Goal: Communication & Community: Answer question/provide support

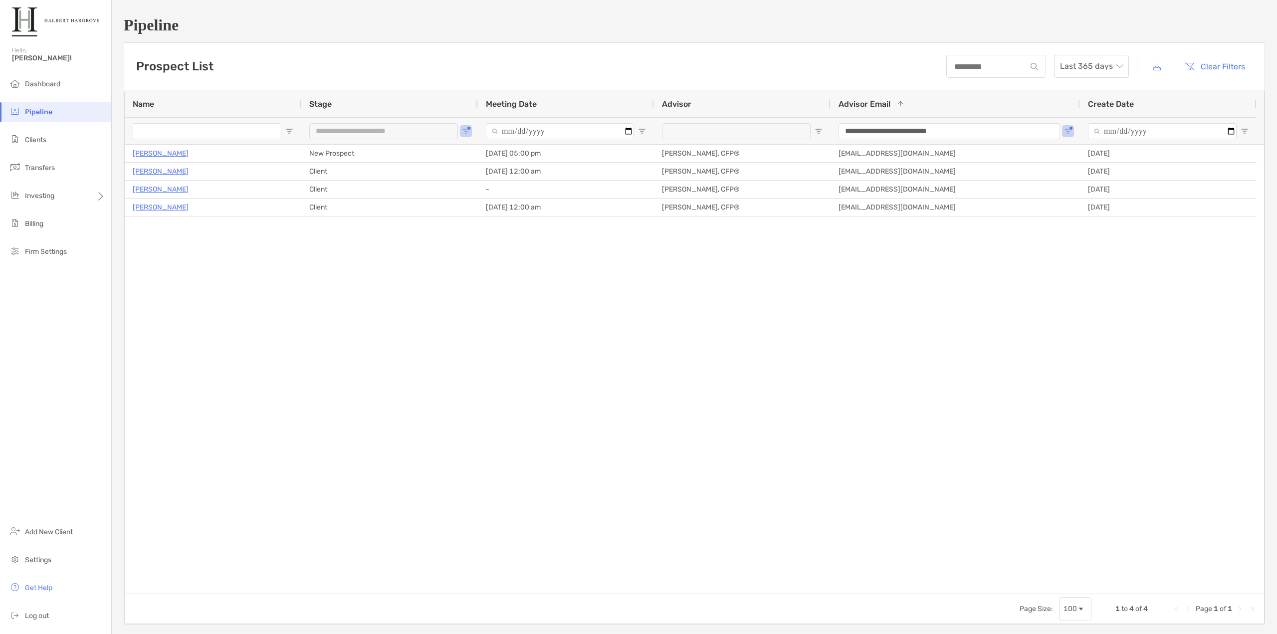
click at [288, 75] on div "Prospect List Last 365 days Clear Filters" at bounding box center [694, 66] width 1140 height 47
click at [467, 127] on button "Open Filter Menu" at bounding box center [466, 131] width 8 height 8
type input "**********"
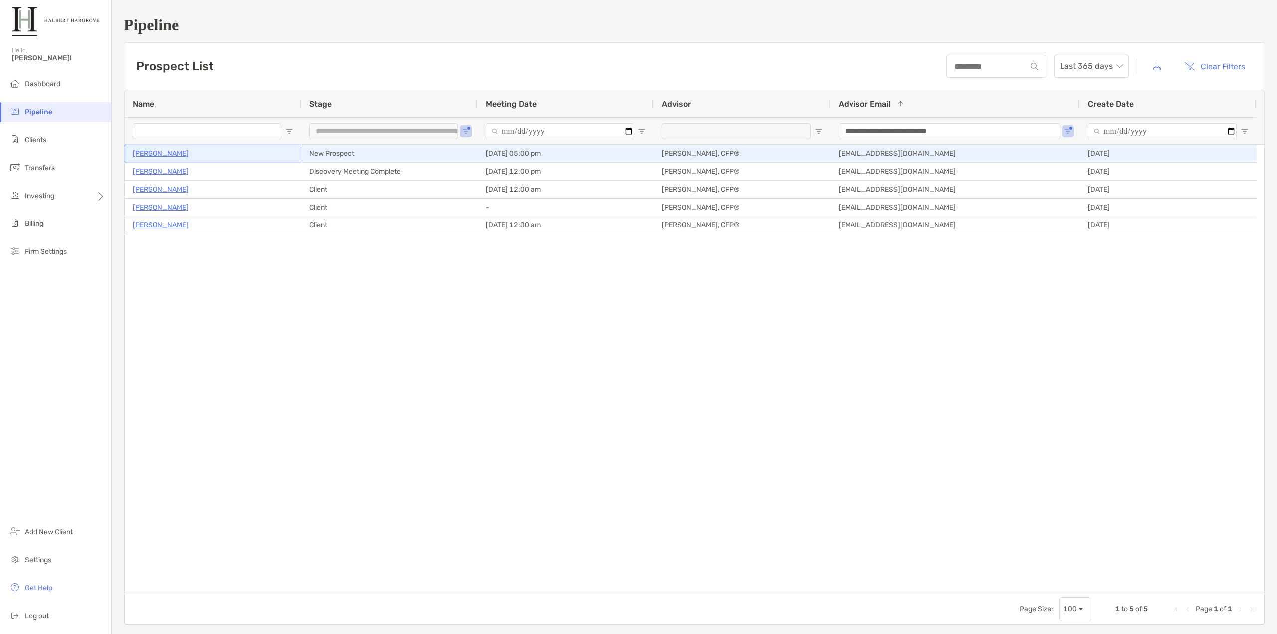
click at [157, 152] on p "[PERSON_NAME]" at bounding box center [161, 153] width 56 height 12
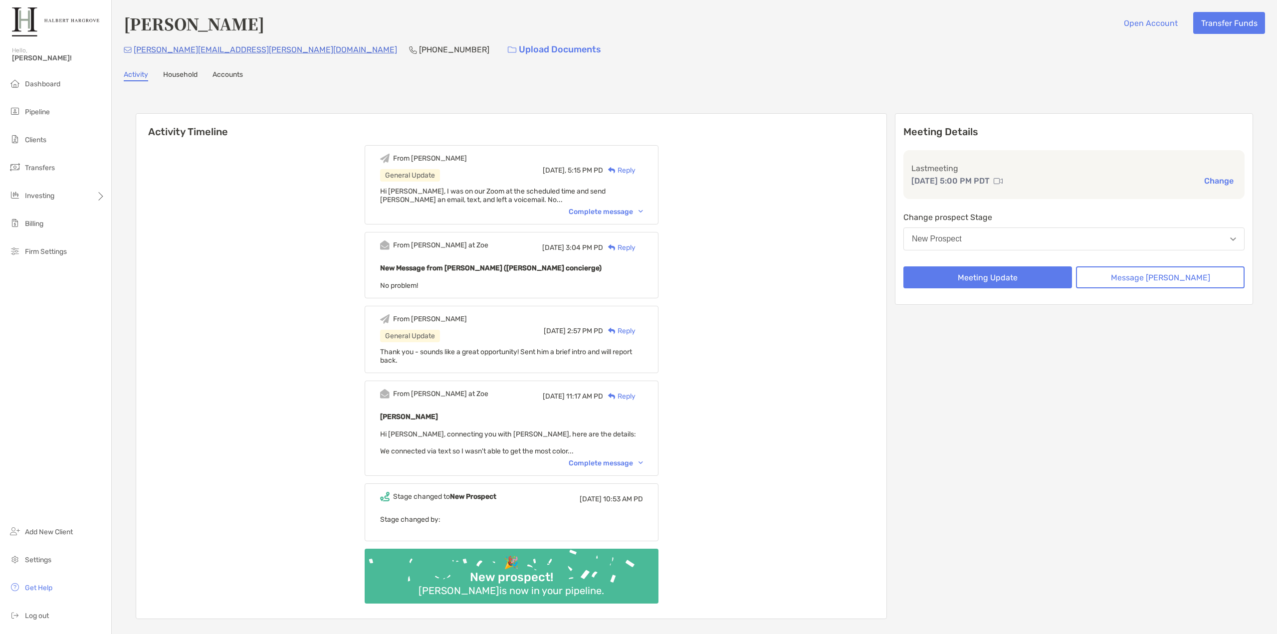
click at [962, 239] on div "New Prospect" at bounding box center [937, 238] width 50 height 9
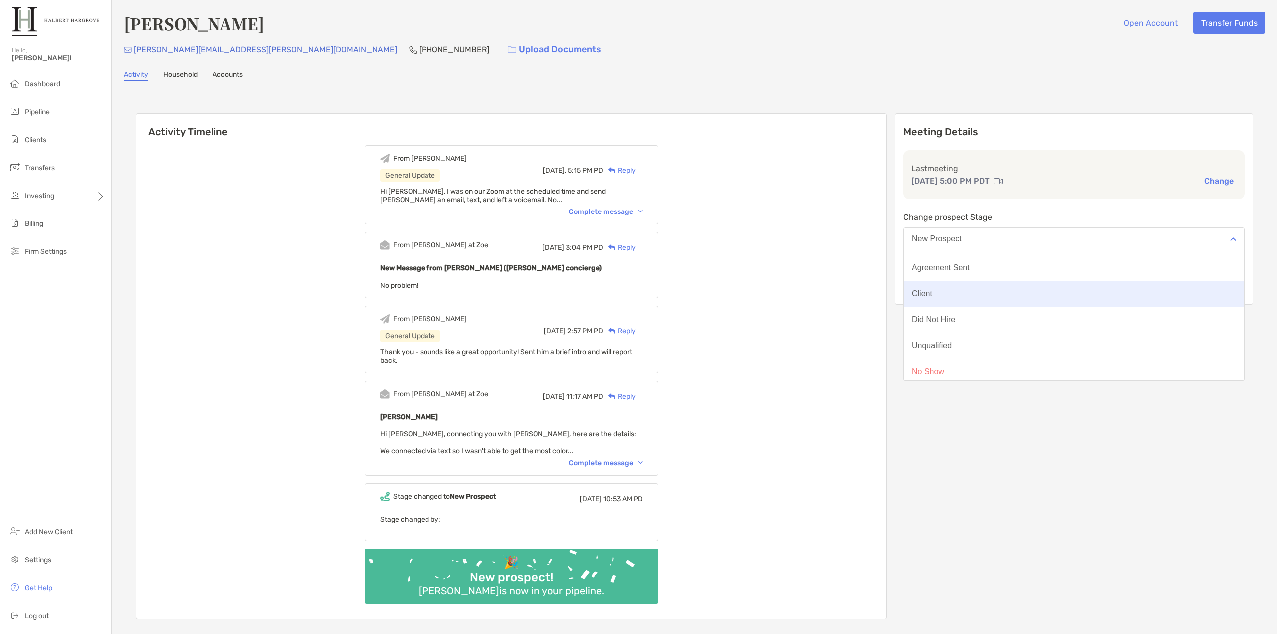
scroll to position [78, 0]
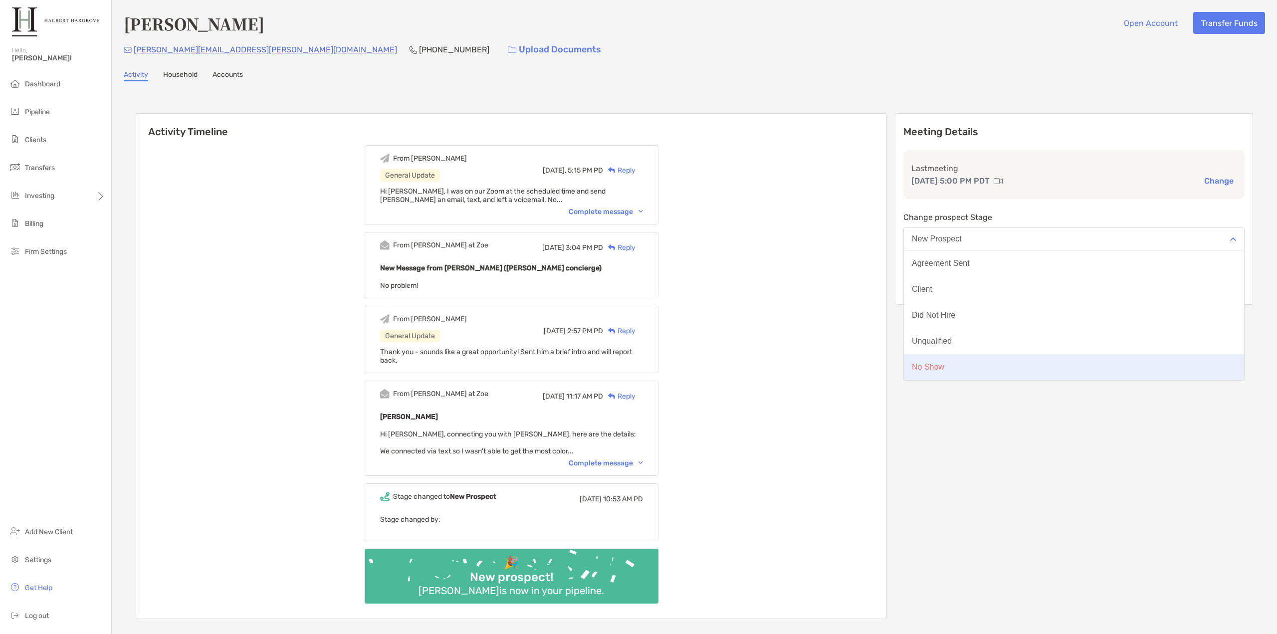
click at [988, 370] on button "No Show" at bounding box center [1074, 367] width 340 height 26
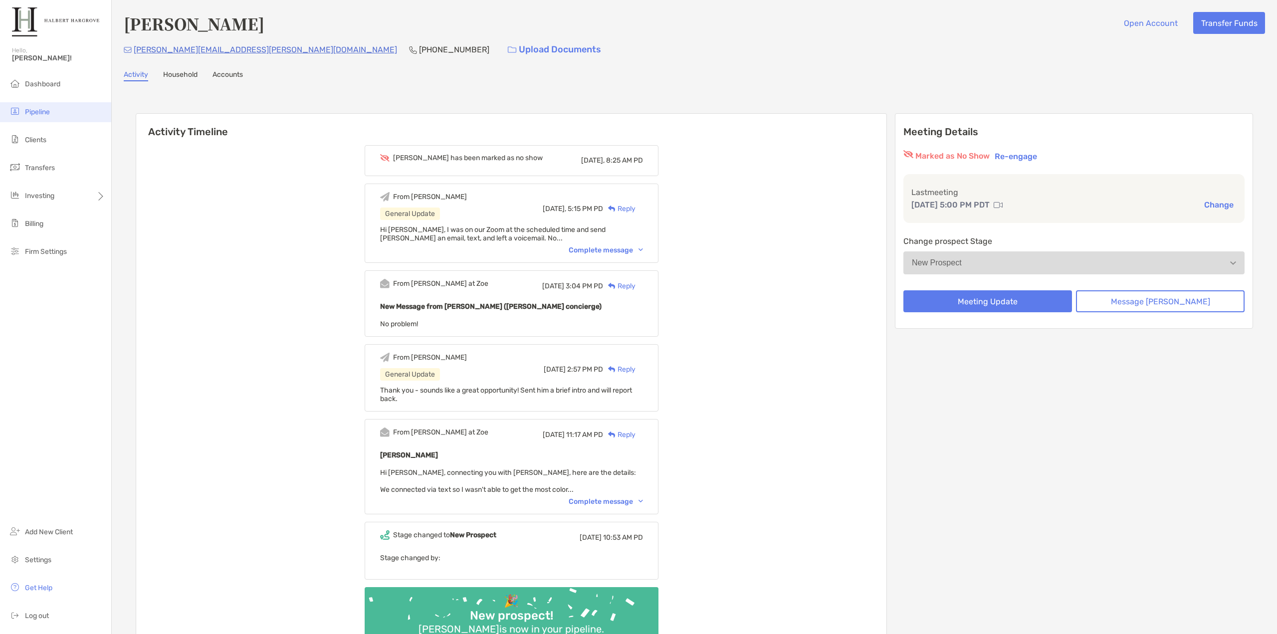
click at [41, 106] on li "Pipeline" at bounding box center [55, 112] width 111 height 20
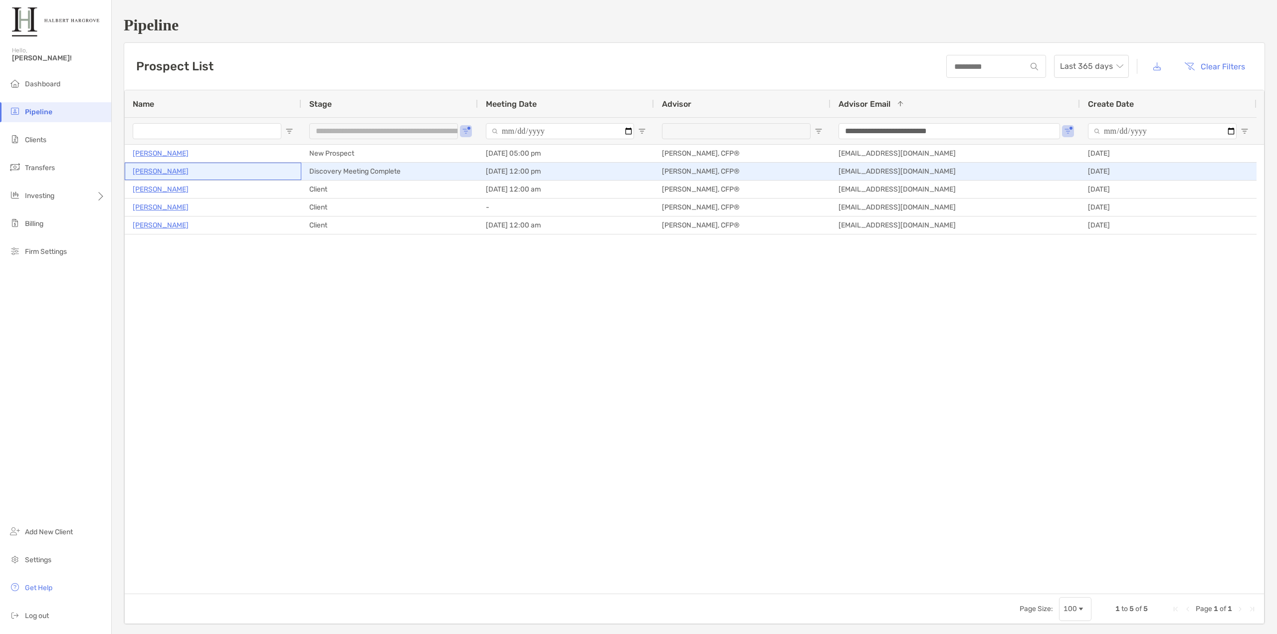
click at [160, 174] on p "[PERSON_NAME]" at bounding box center [161, 171] width 56 height 12
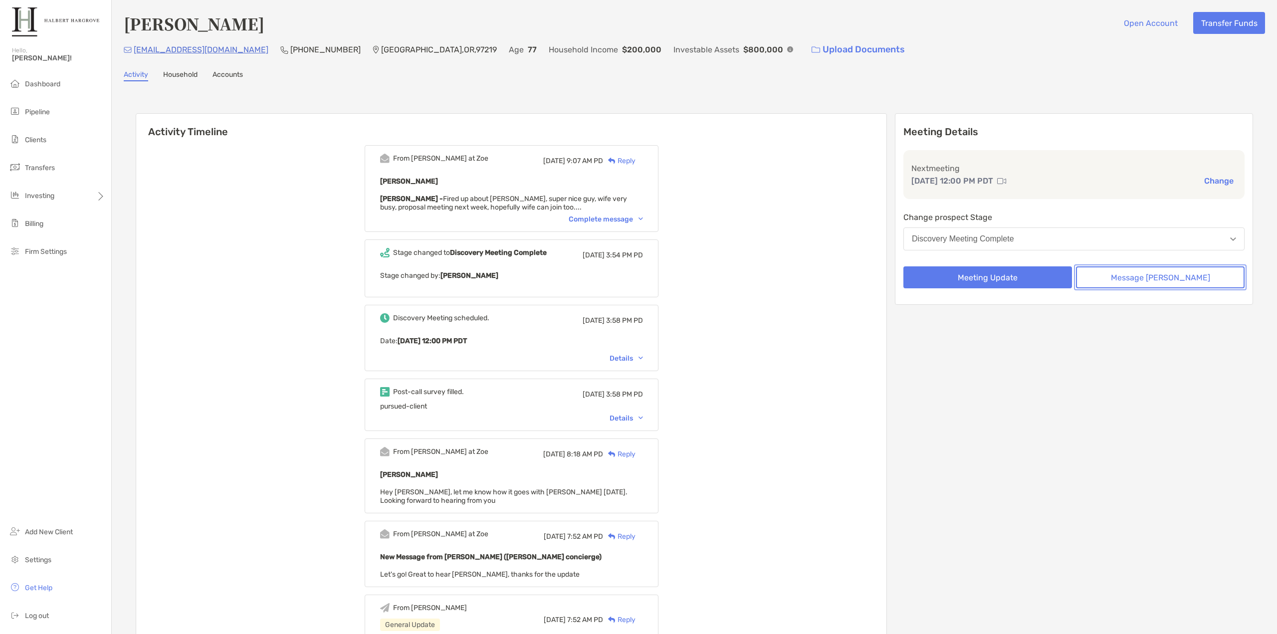
click at [1137, 277] on button "Message Zoe" at bounding box center [1160, 277] width 169 height 22
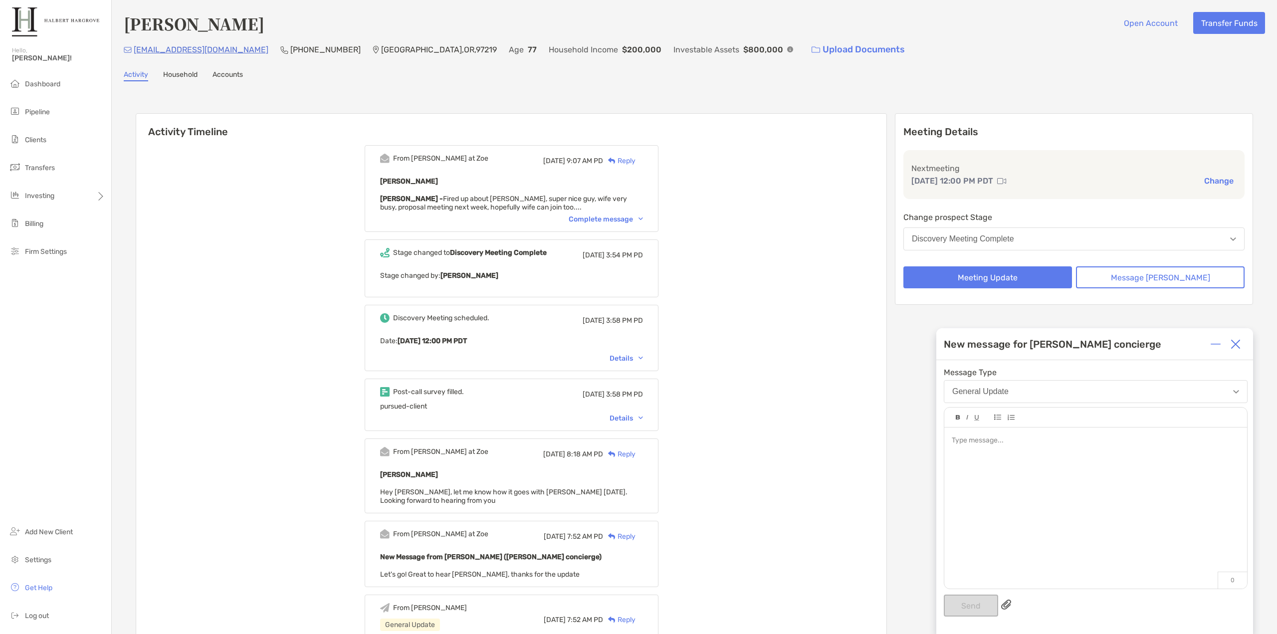
click at [1119, 459] on div at bounding box center [1095, 502] width 303 height 151
click at [1142, 439] on span "**********" at bounding box center [1047, 440] width 191 height 7
click at [957, 608] on button "Send" at bounding box center [971, 606] width 54 height 22
